Goal: Task Accomplishment & Management: Use online tool/utility

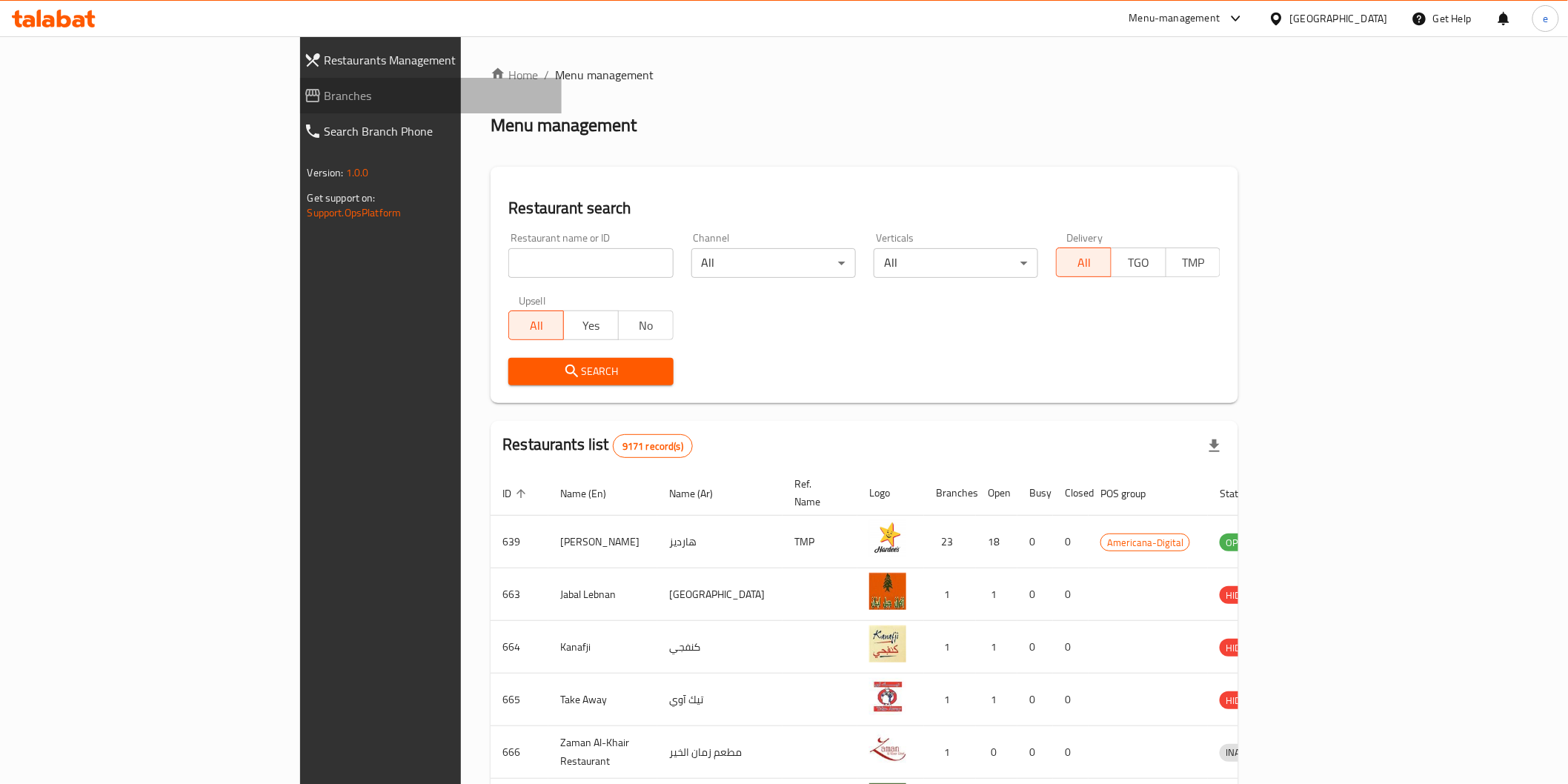
click at [292, 108] on link "Branches" at bounding box center [427, 96] width 270 height 35
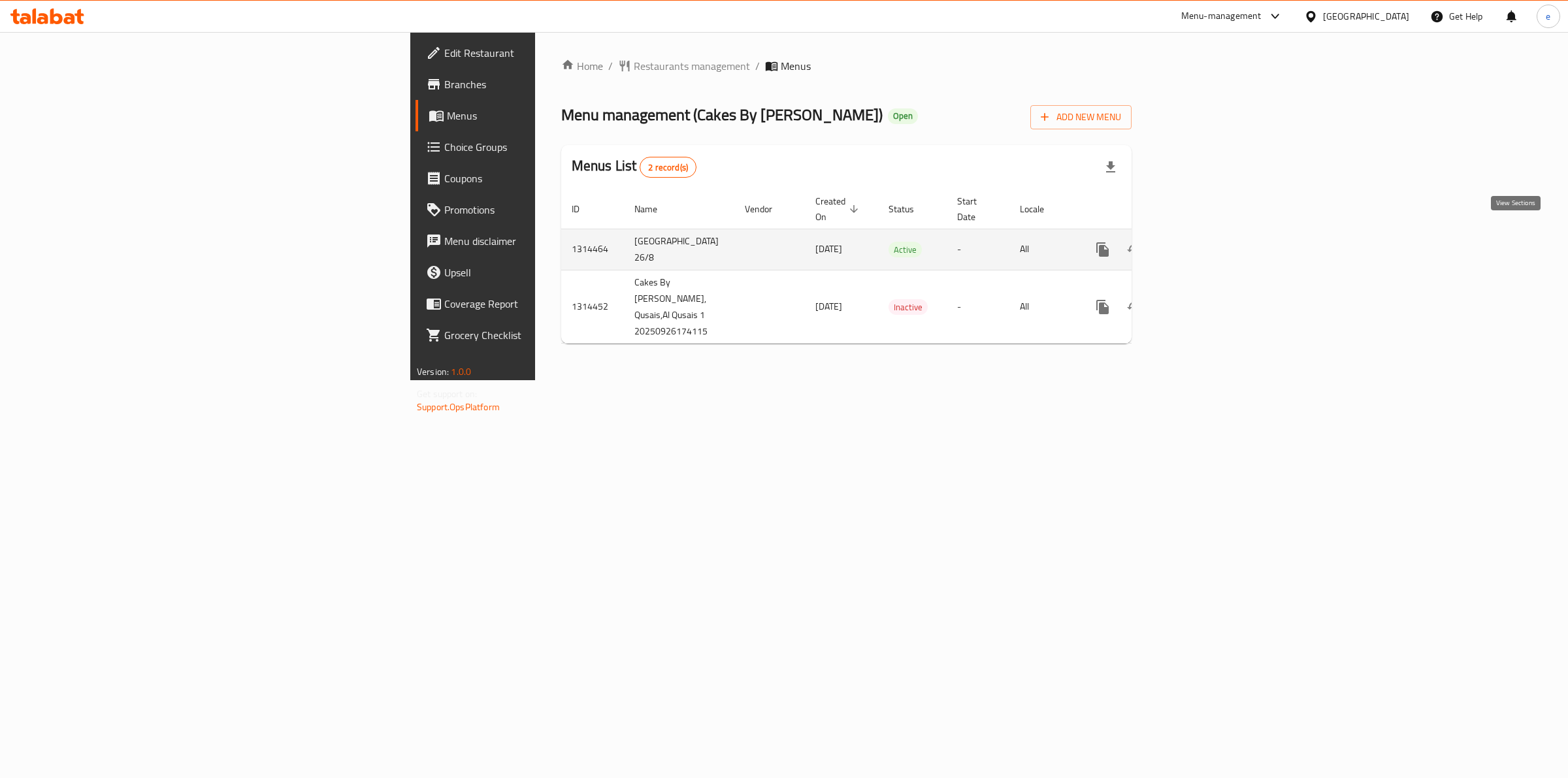
click at [1205, 241] on icon "enhanced table" at bounding box center [1197, 249] width 16 height 16
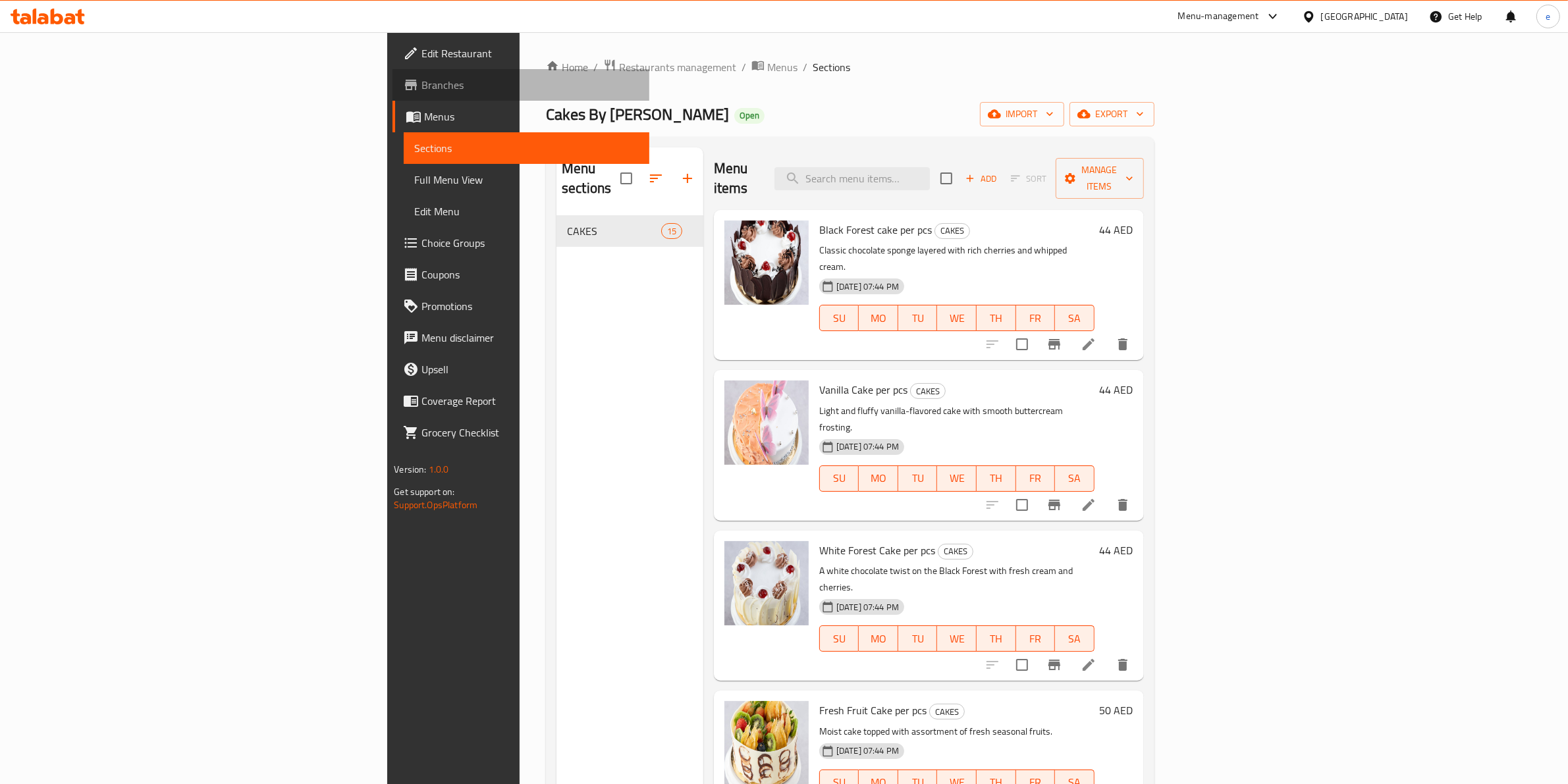
click at [421, 83] on span "Branches" at bounding box center [530, 84] width 217 height 16
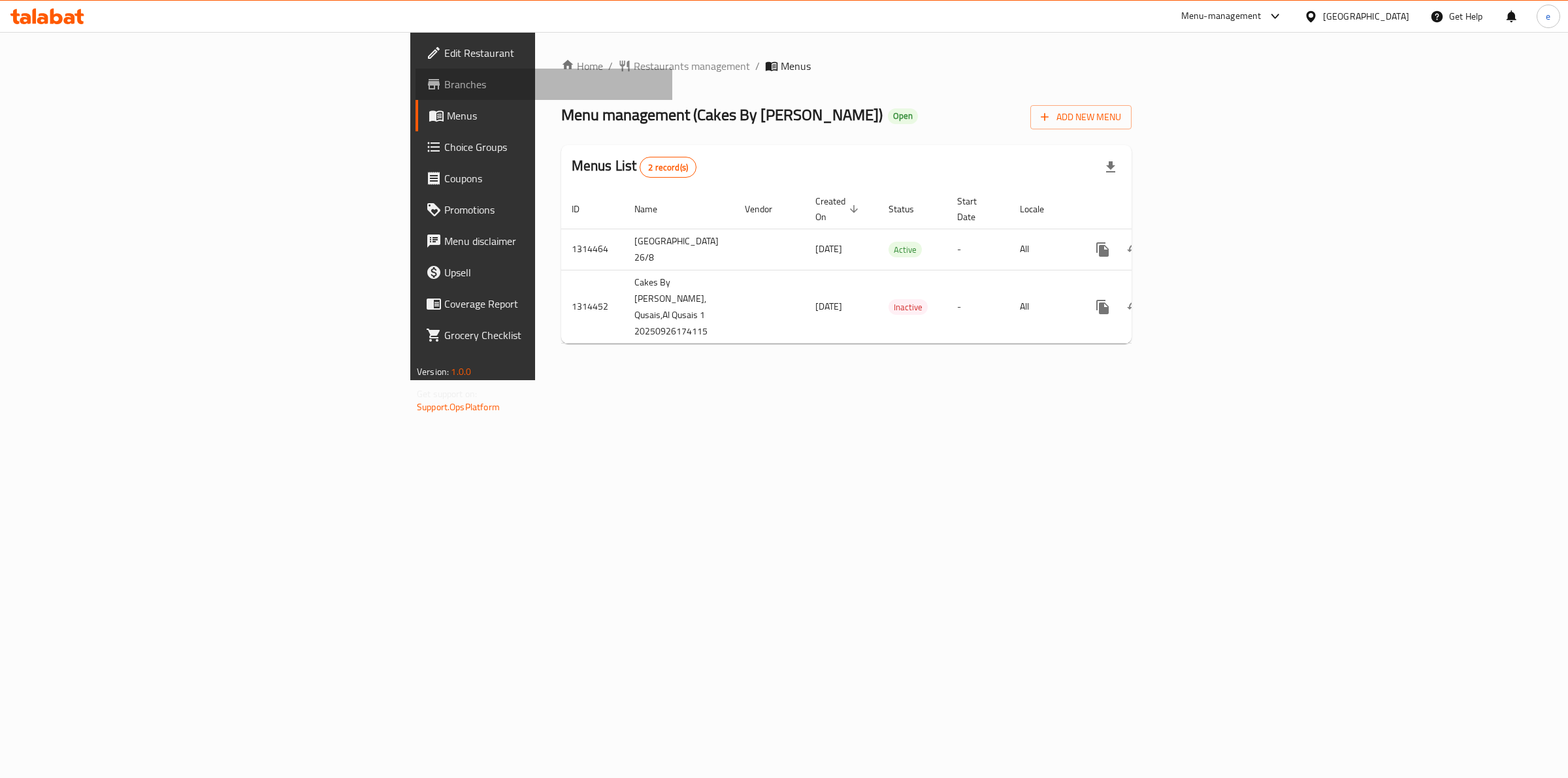
click at [444, 89] on span "Branches" at bounding box center [553, 84] width 218 height 16
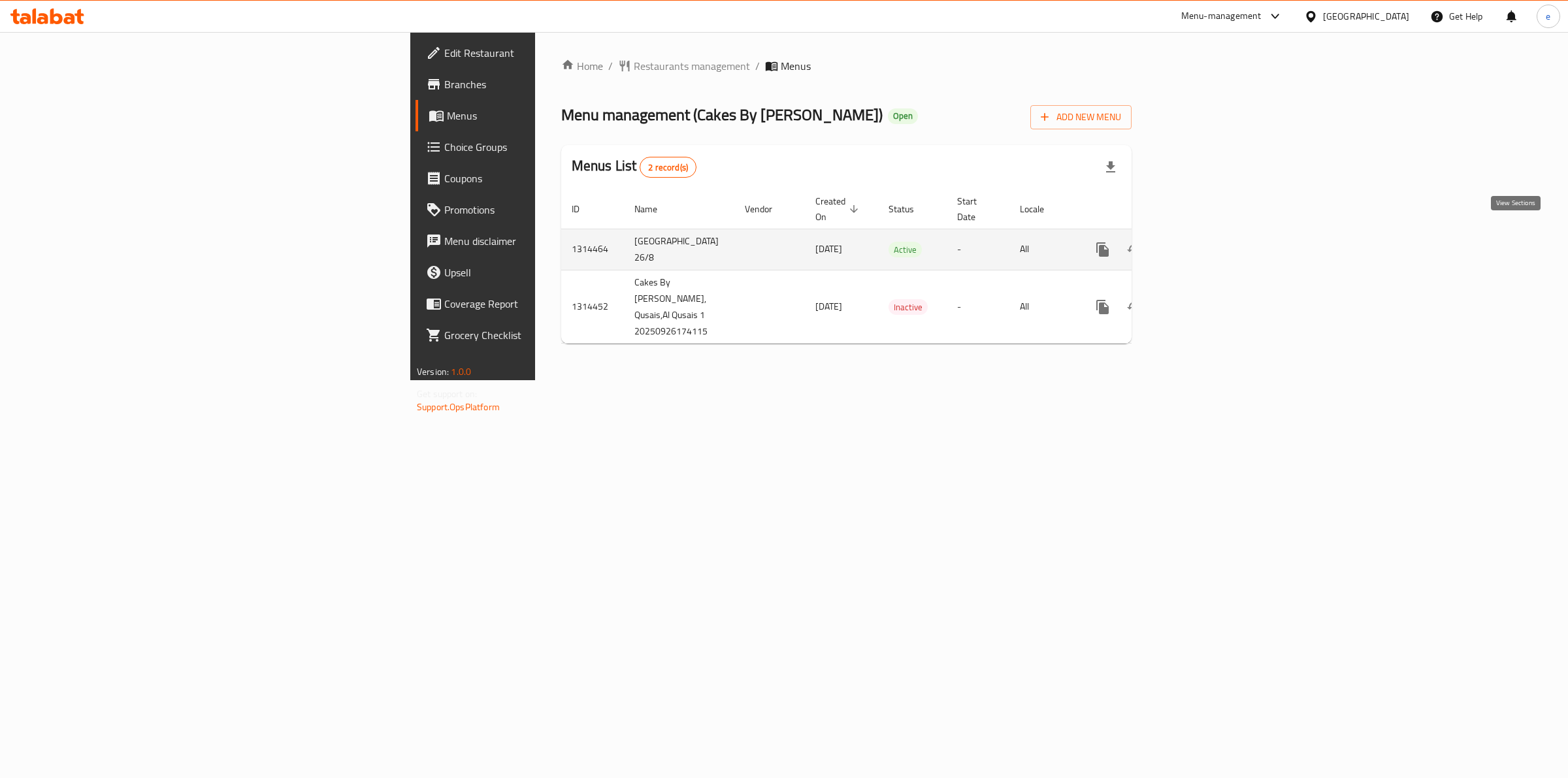
click at [1205, 241] on icon "enhanced table" at bounding box center [1197, 249] width 16 height 16
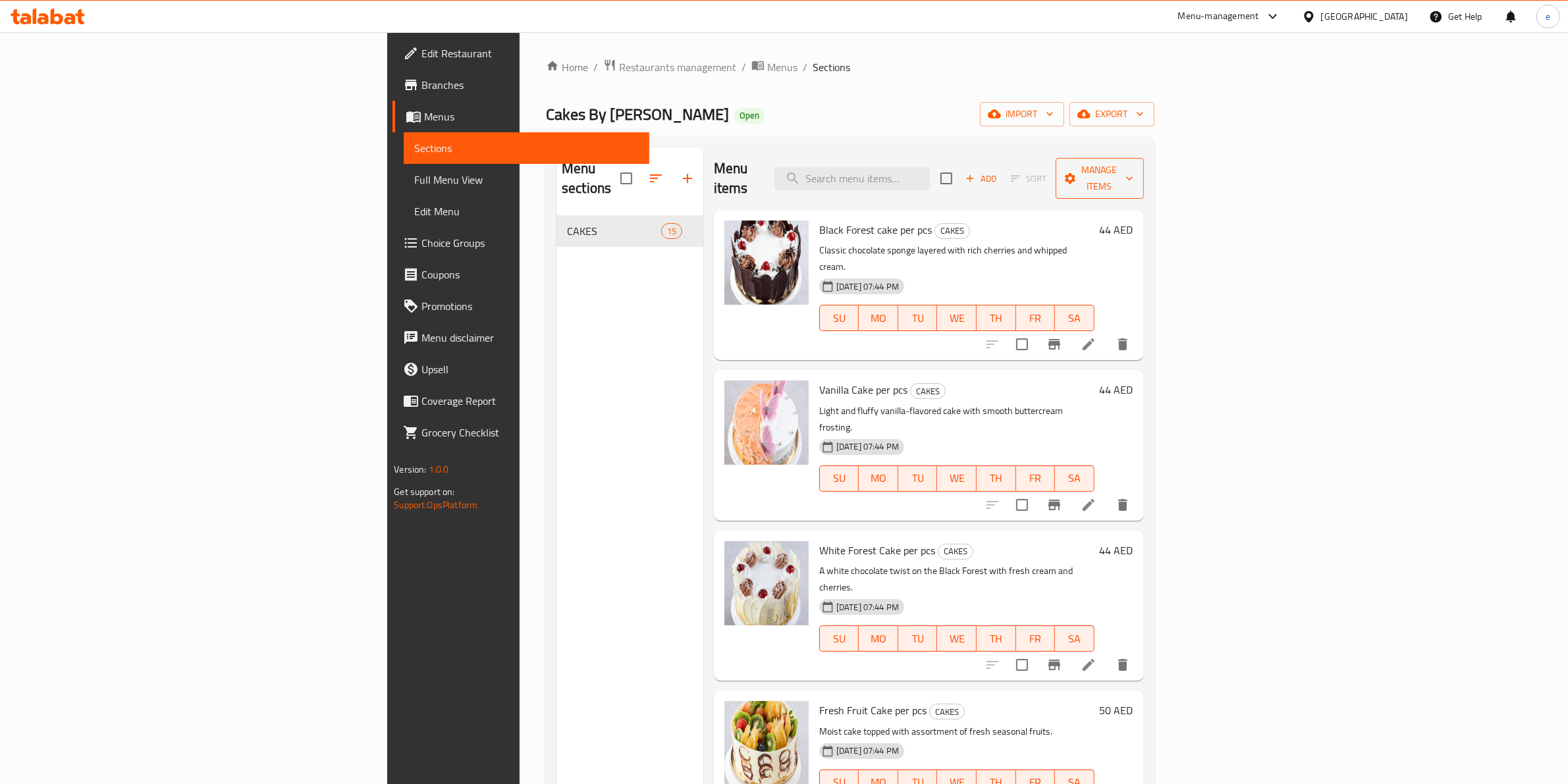
click at [1144, 180] on button "Manage items" at bounding box center [1099, 179] width 88 height 41
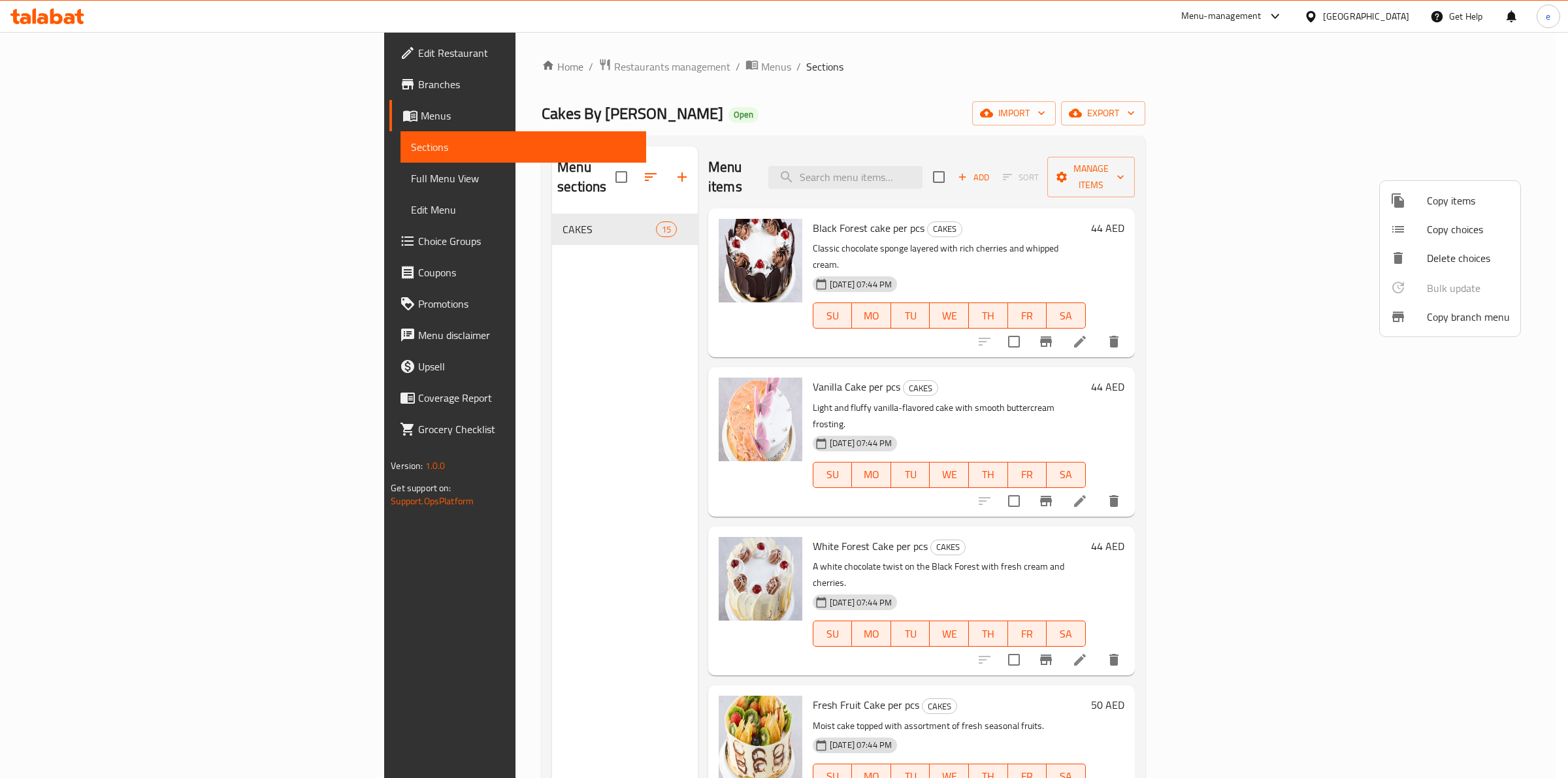
click at [404, 316] on div at bounding box center [784, 389] width 1568 height 778
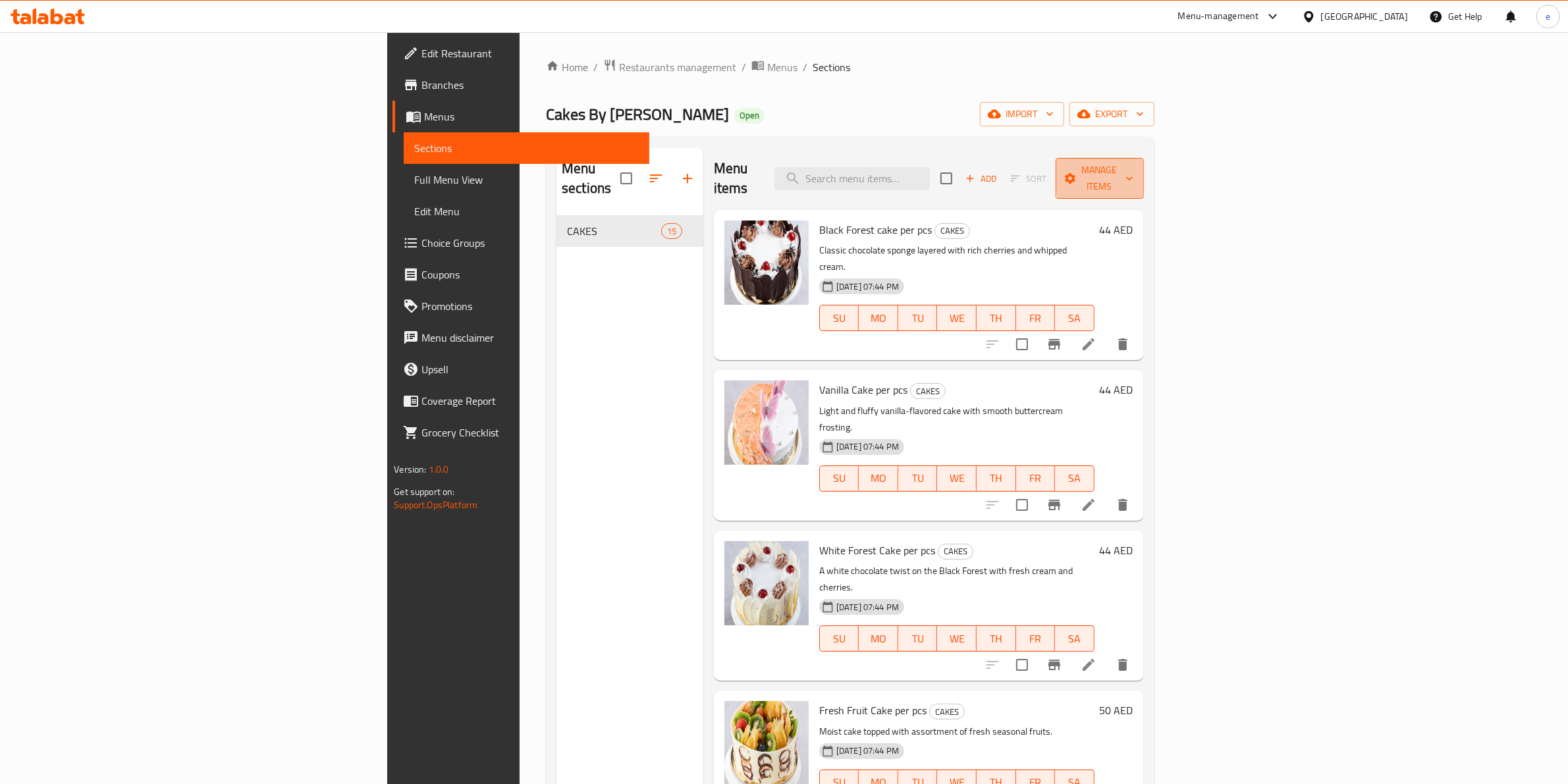
click at [1133, 173] on span "Manage items" at bounding box center [1099, 178] width 67 height 33
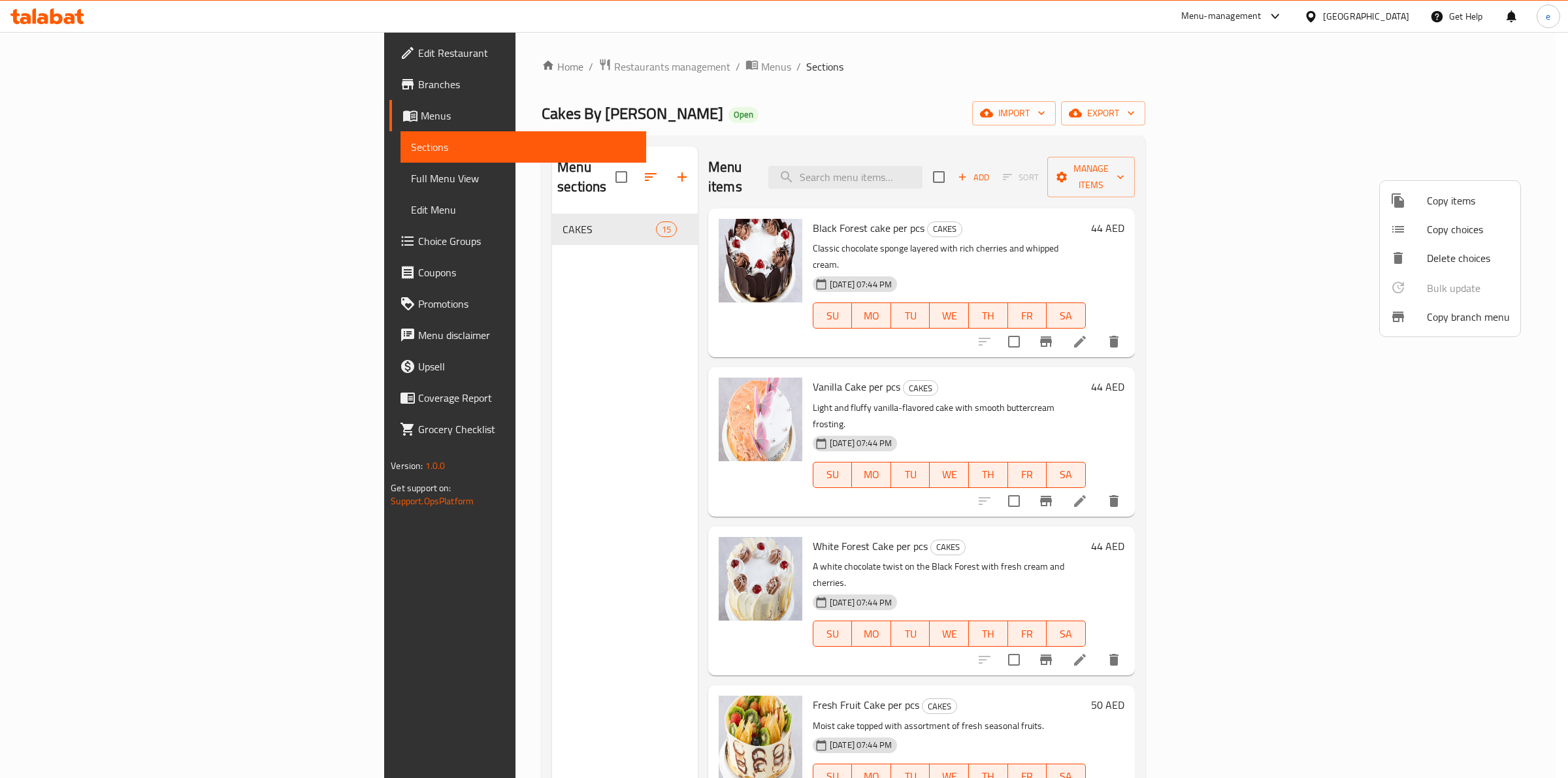
click at [1490, 324] on span "Copy branch menu" at bounding box center [1468, 316] width 83 height 16
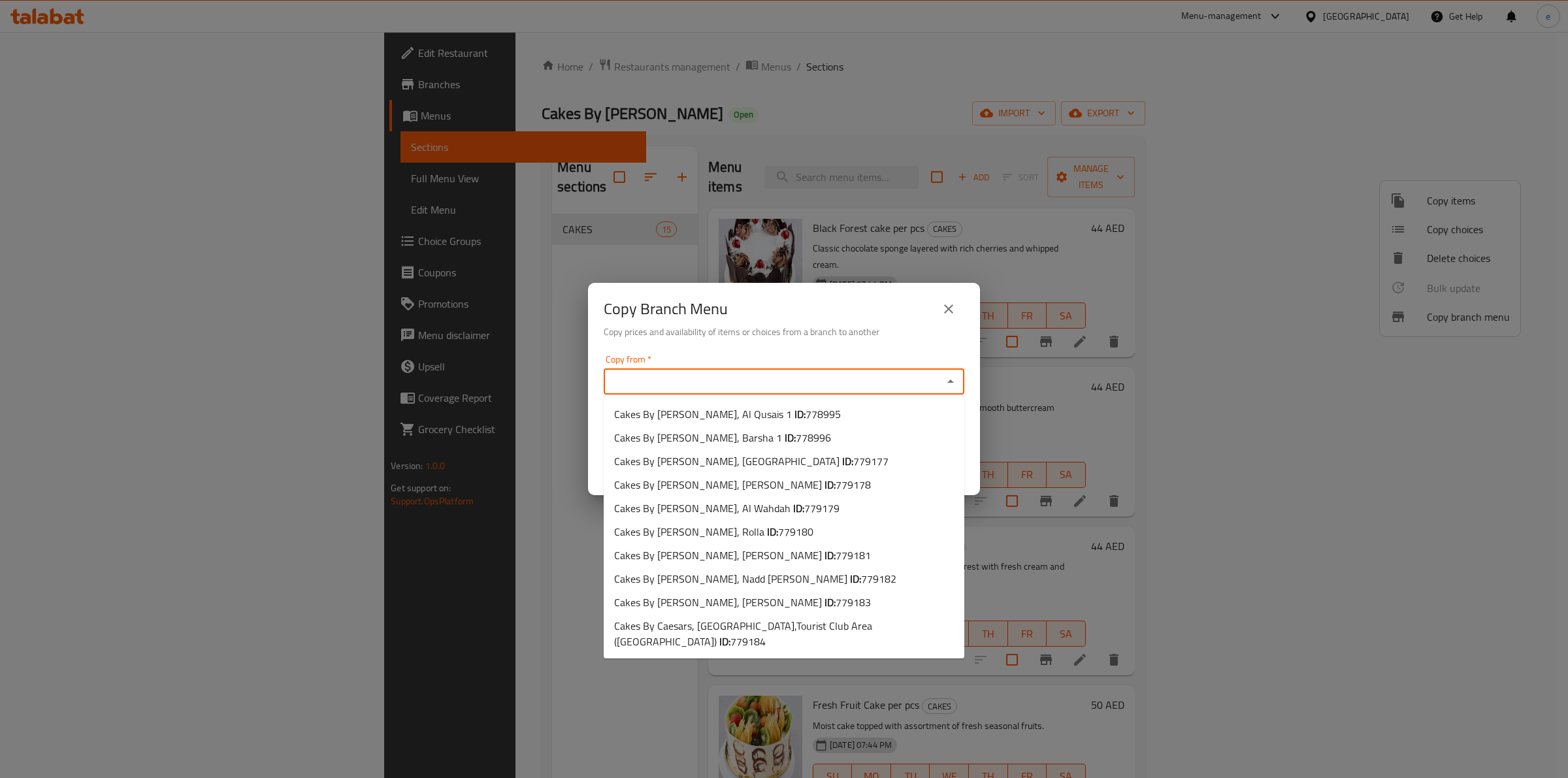
click at [932, 377] on input "Copy from   *" at bounding box center [772, 382] width 331 height 18
click at [798, 375] on input "Copy from   *" at bounding box center [772, 382] width 331 height 18
paste input "778995"
type input "778995"
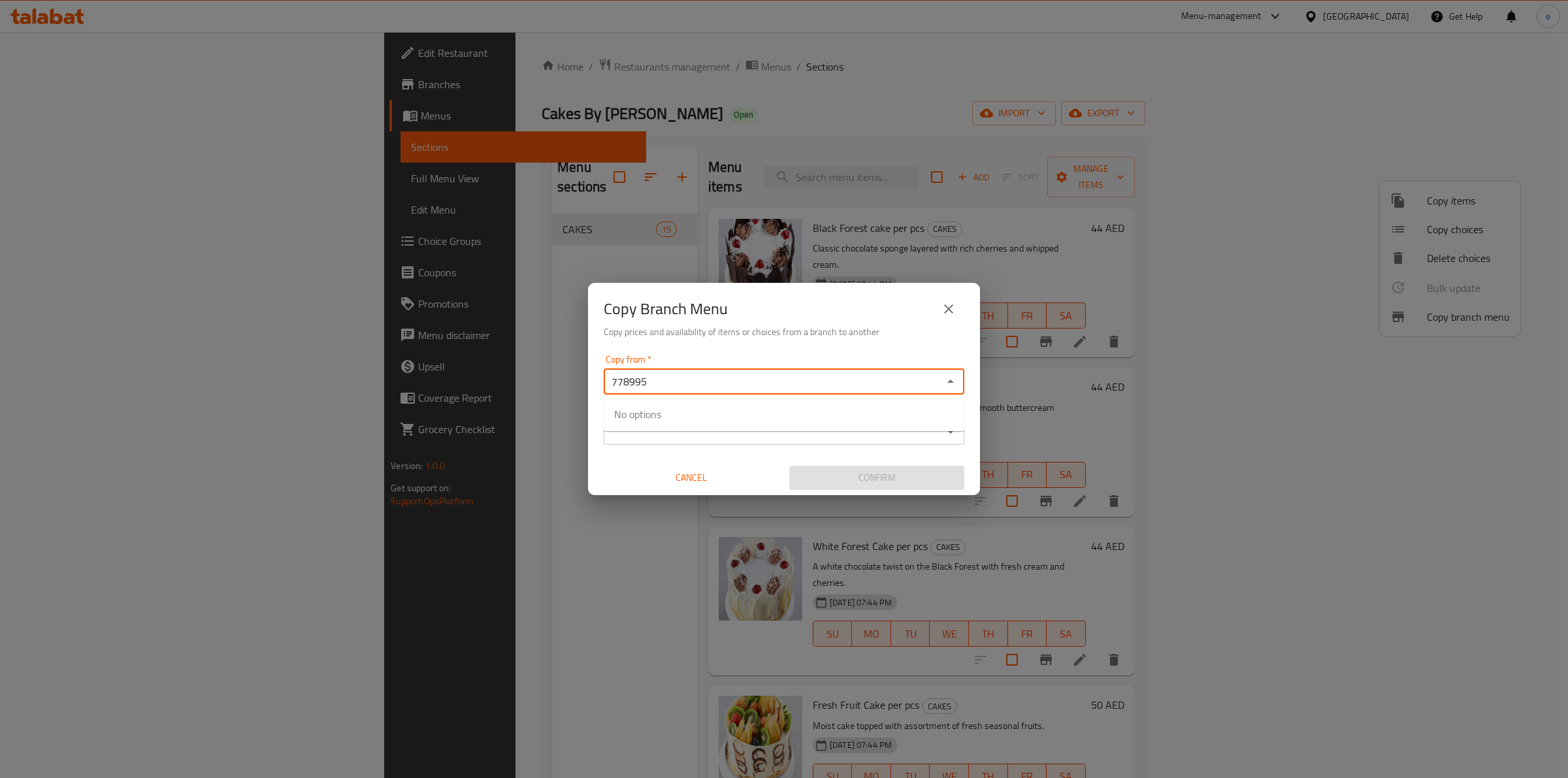
click at [684, 384] on input "778995" at bounding box center [772, 382] width 331 height 18
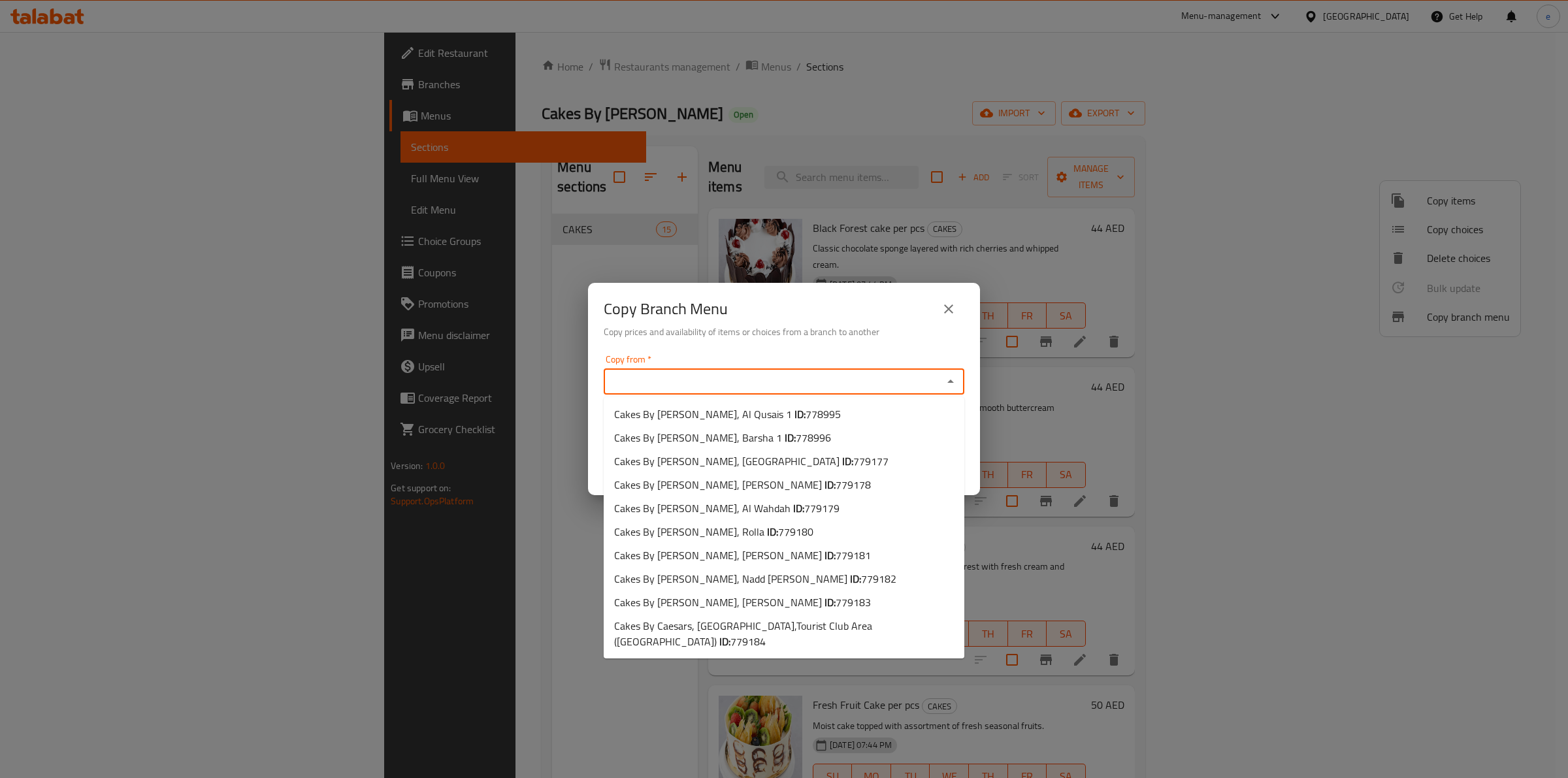
click at [913, 377] on input "Copy from   *" at bounding box center [772, 382] width 331 height 18
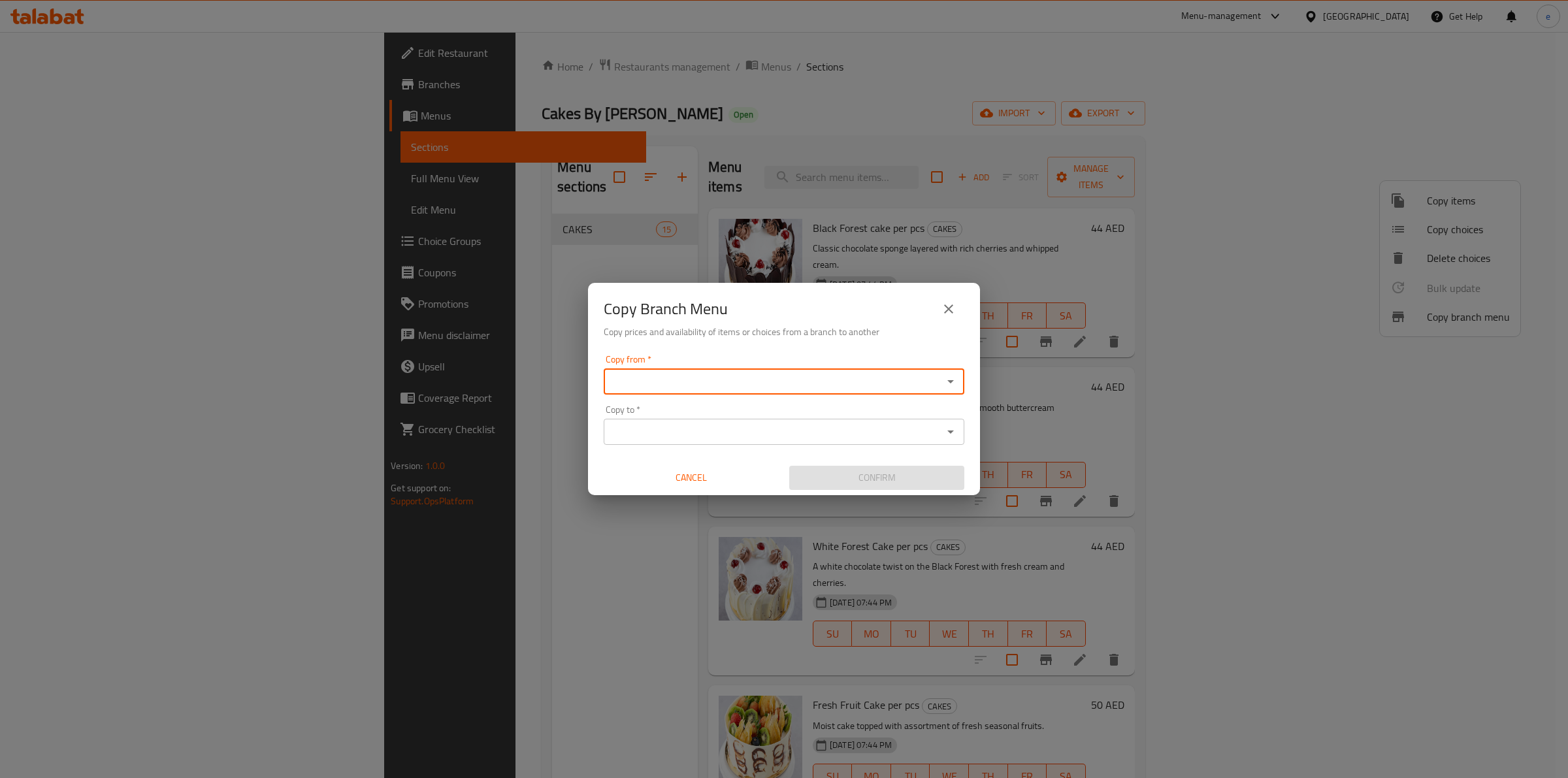
click at [745, 380] on input "Copy from   *" at bounding box center [772, 382] width 331 height 18
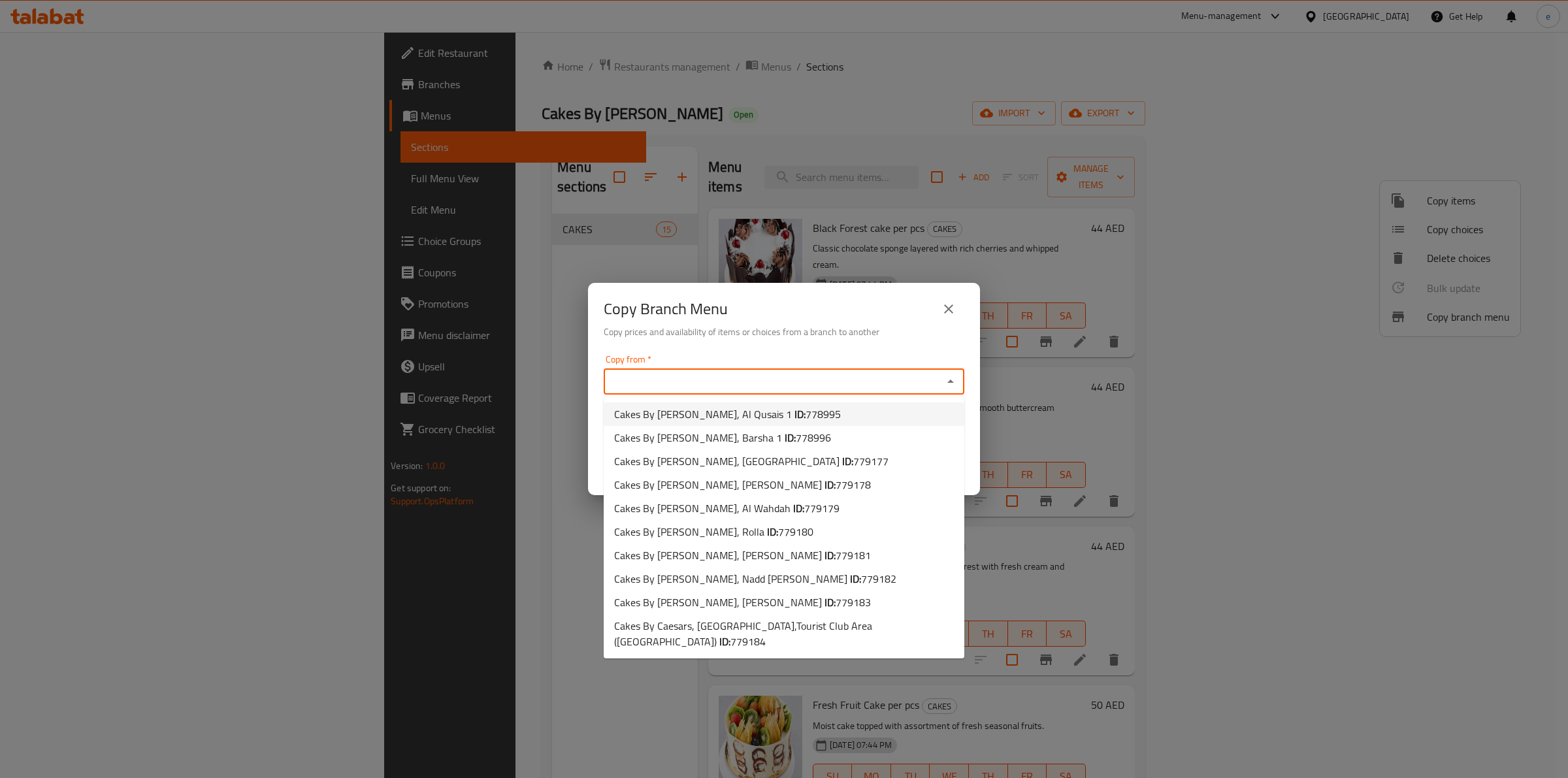
click at [804, 409] on li "Cakes By [PERSON_NAME], Al Qusais 1 ID: 778995" at bounding box center [784, 414] width 360 height 24
type input "Cakes By [PERSON_NAME], Al Qusais 1"
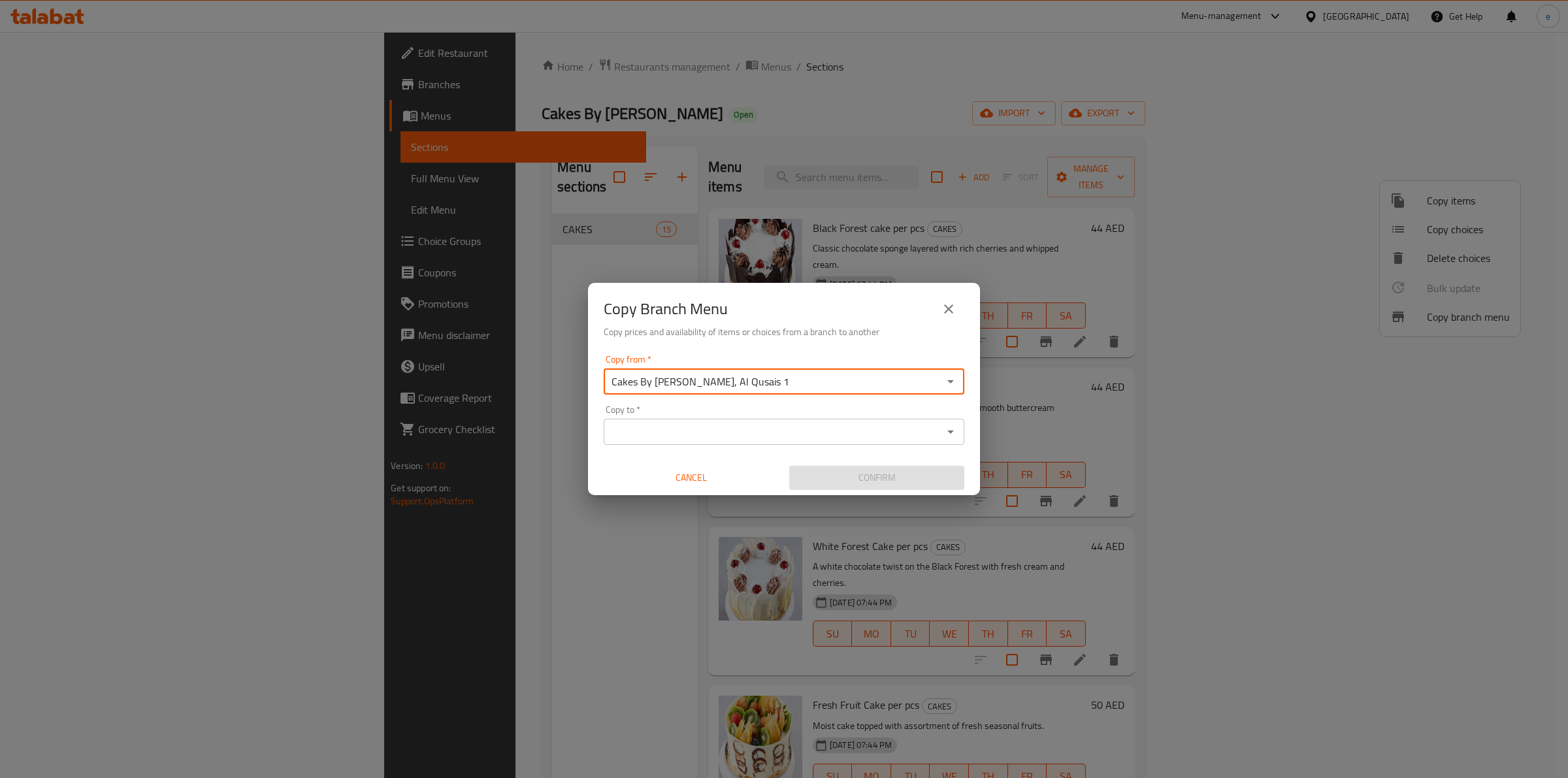
click at [765, 436] on input "Copy to   *" at bounding box center [772, 432] width 331 height 18
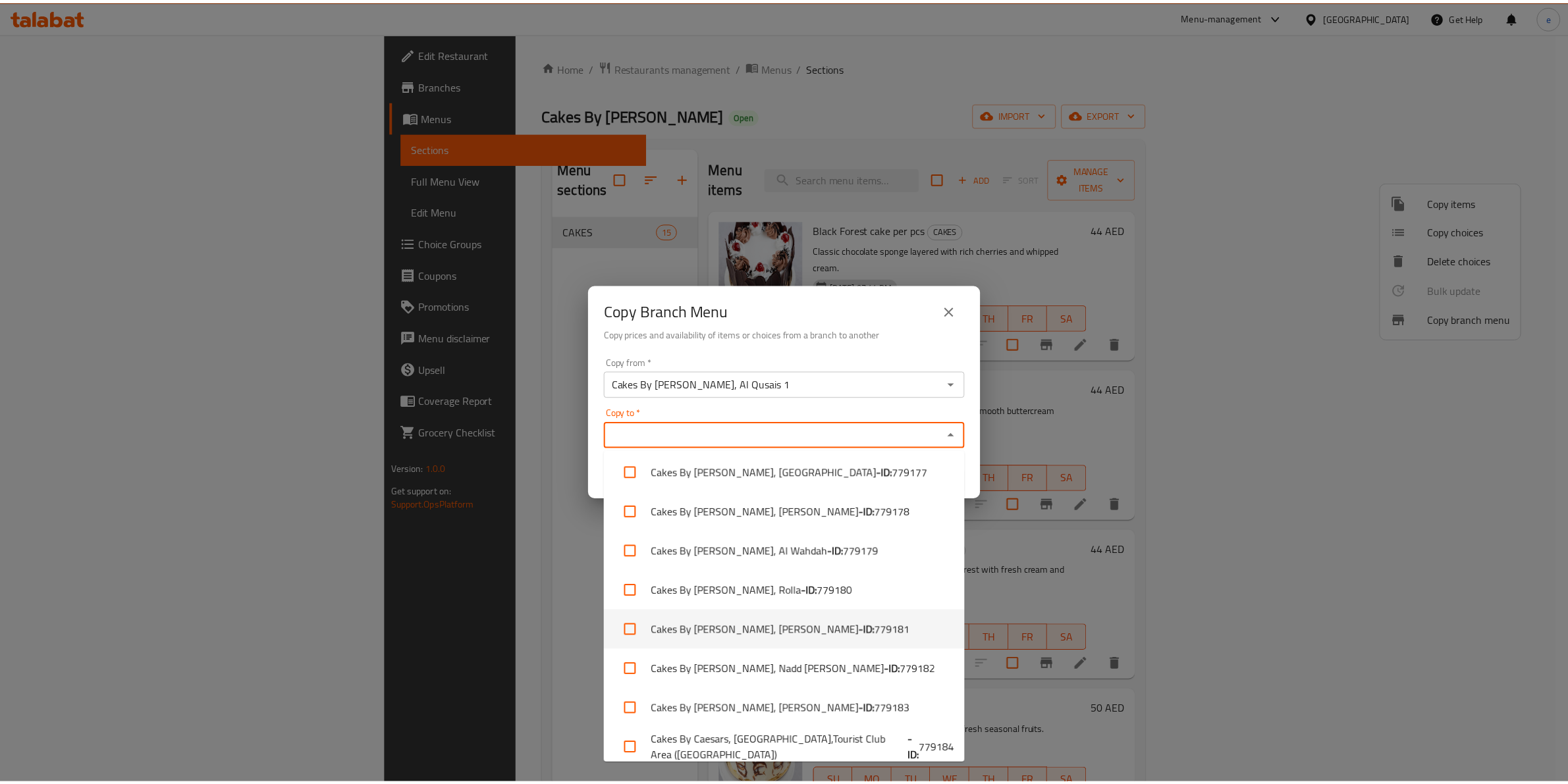
scroll to position [91, 0]
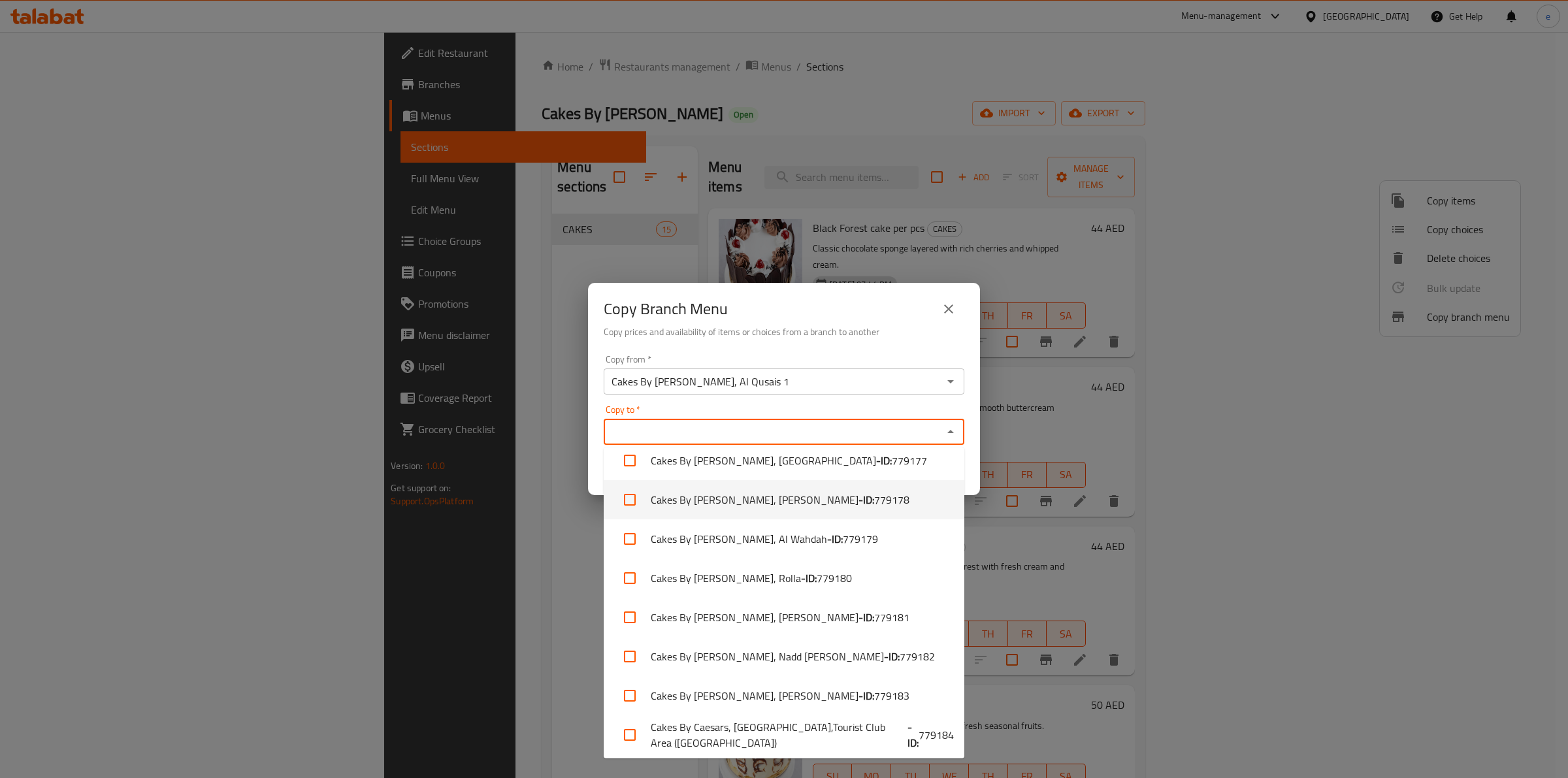
click at [874, 504] on span "779178" at bounding box center [891, 499] width 35 height 16
checkbox input "true"
click at [826, 400] on div "Copy from   * Cakes By [PERSON_NAME], Al Qusais 1 Copy from * Copy to   * Cakes…" at bounding box center [784, 422] width 392 height 146
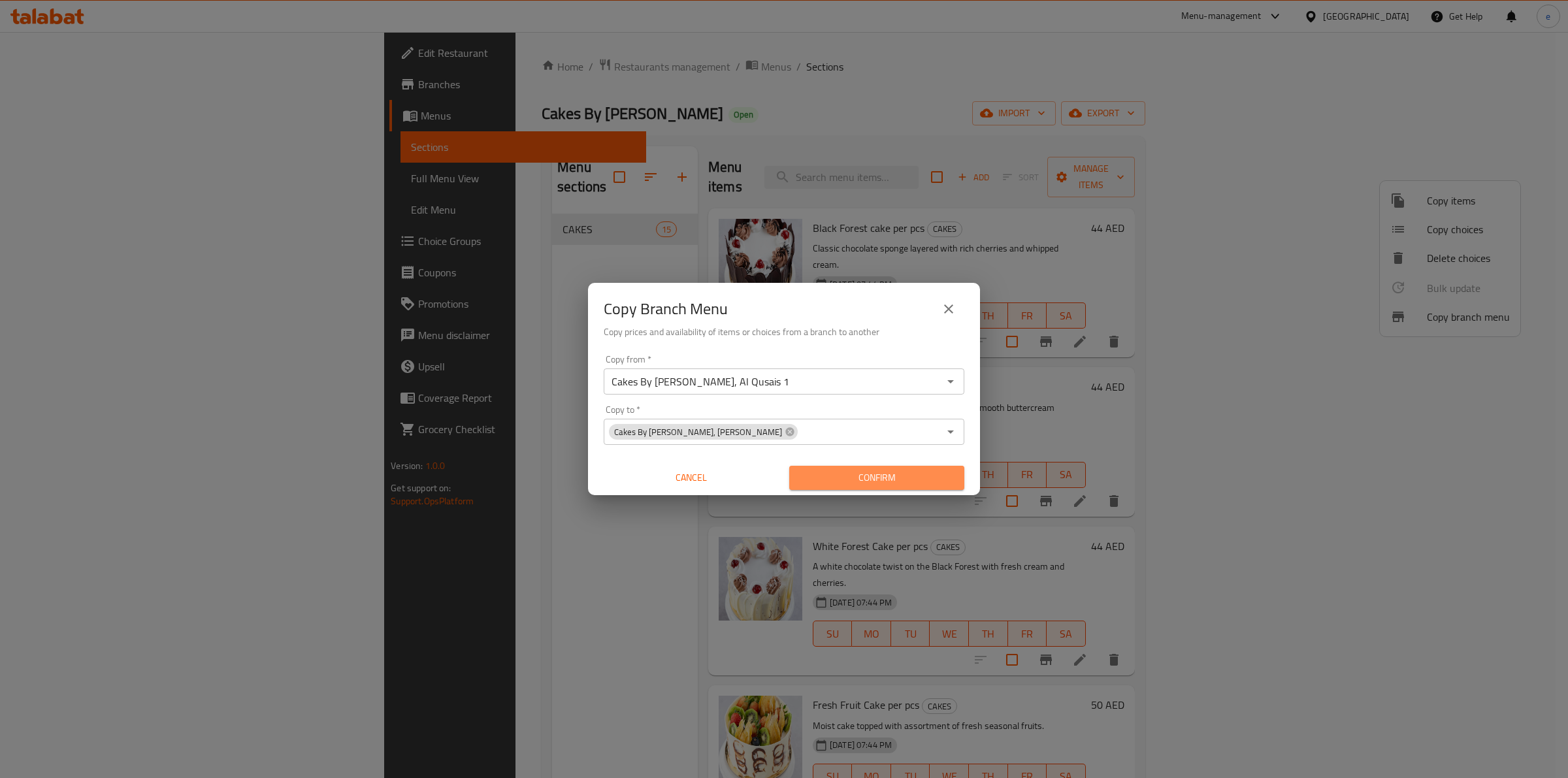
click at [842, 475] on span "Confirm" at bounding box center [876, 478] width 154 height 16
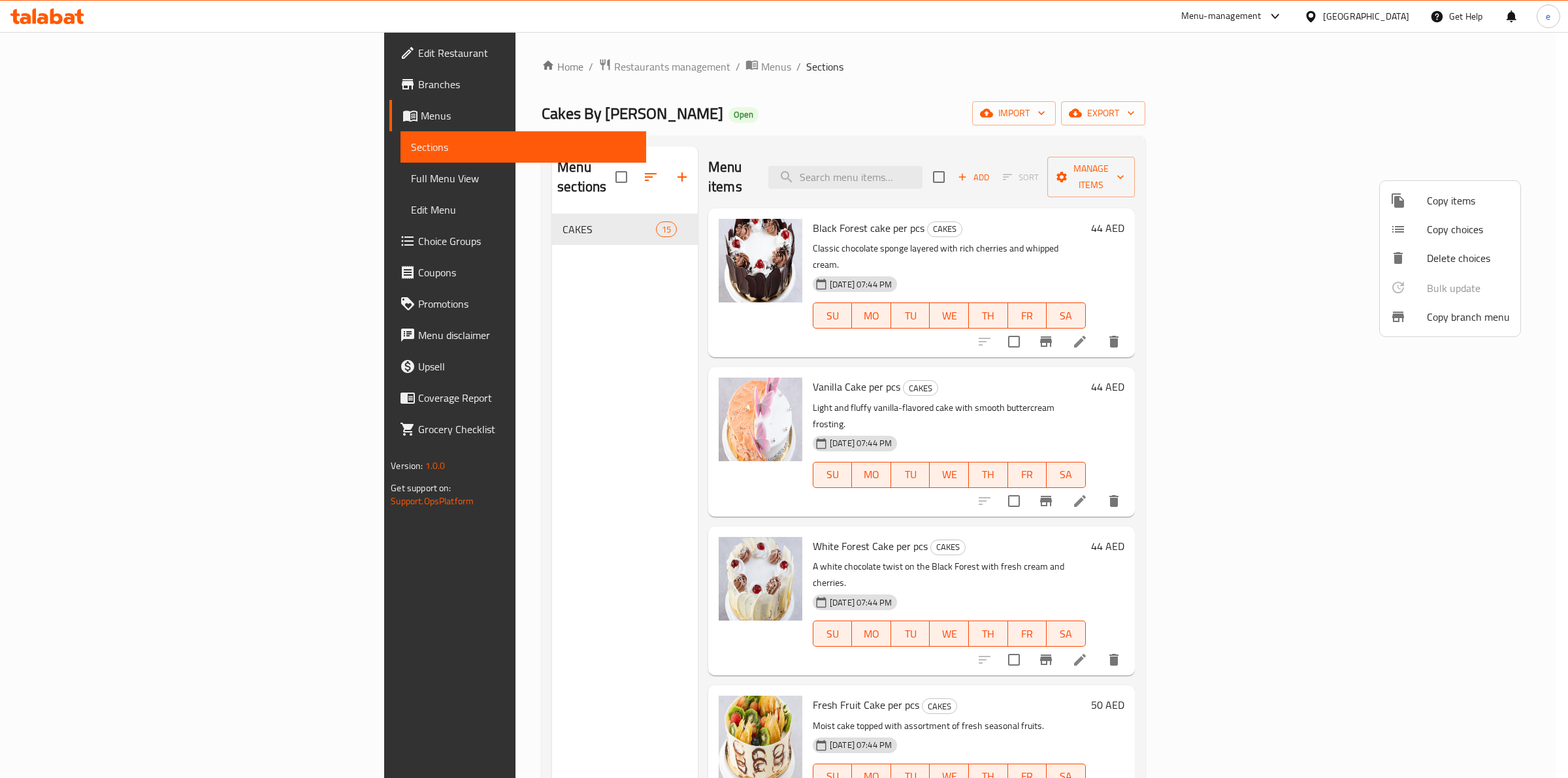
click at [1550, 160] on div at bounding box center [784, 389] width 1568 height 778
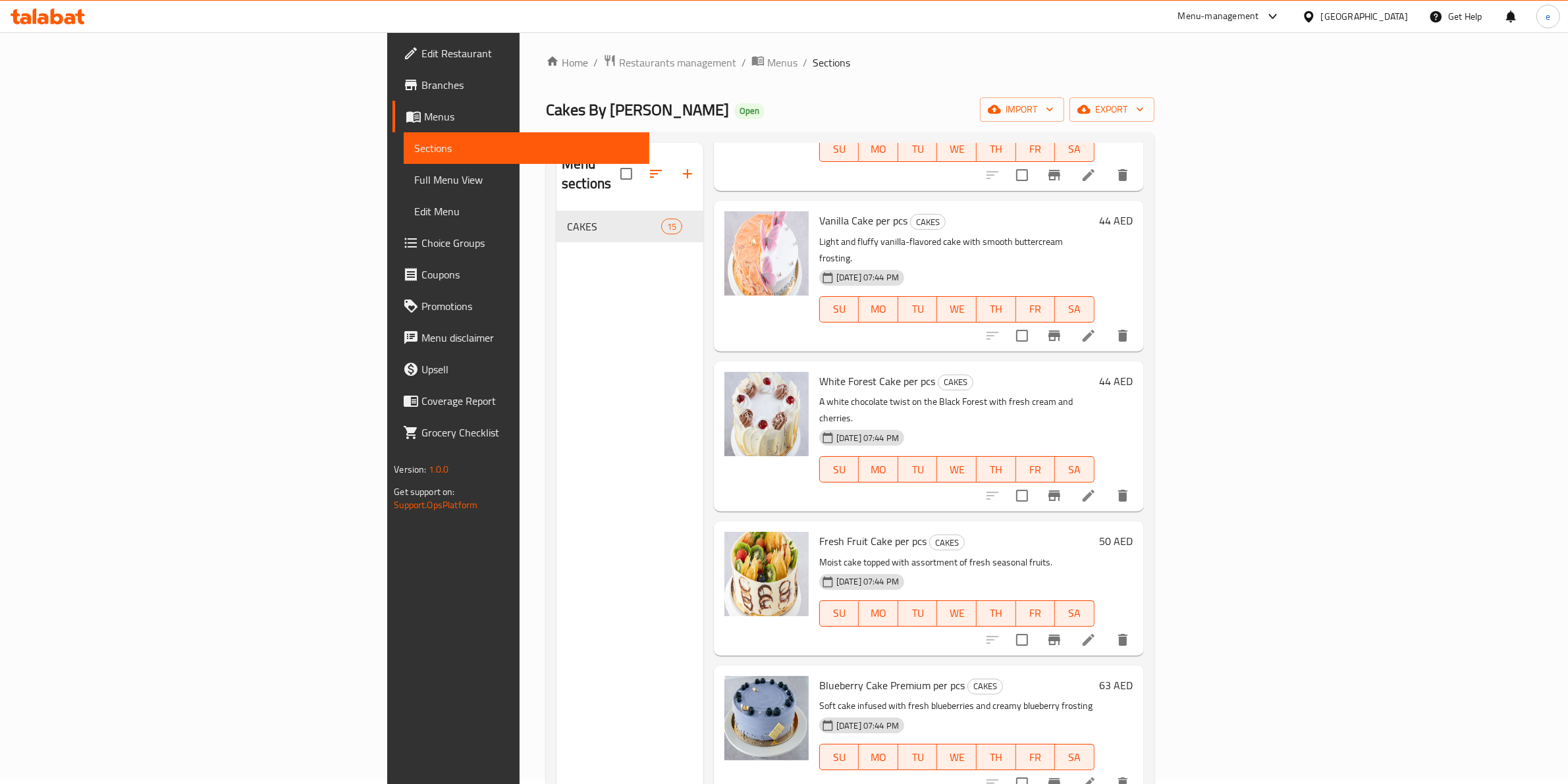
scroll to position [164, 0]
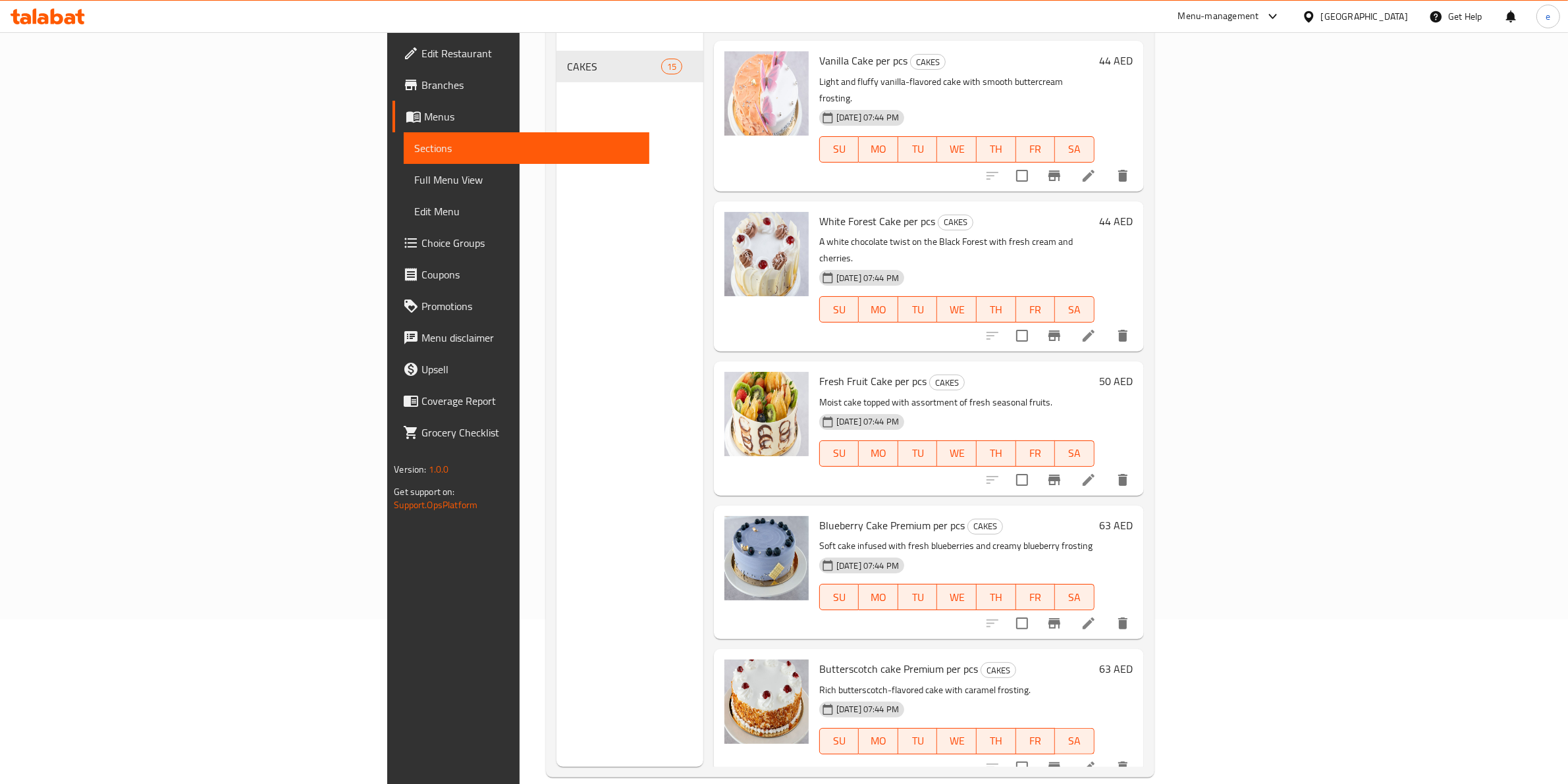
click at [393, 94] on link "Branches" at bounding box center [521, 85] width 257 height 32
